Goal: Find specific page/section: Find specific page/section

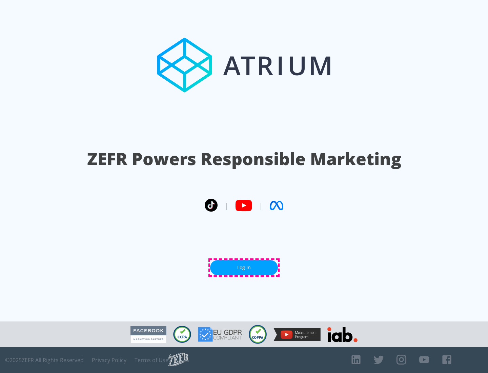
click at [244, 268] on link "Log In" at bounding box center [244, 267] width 68 height 15
